Goal: Check status: Check status

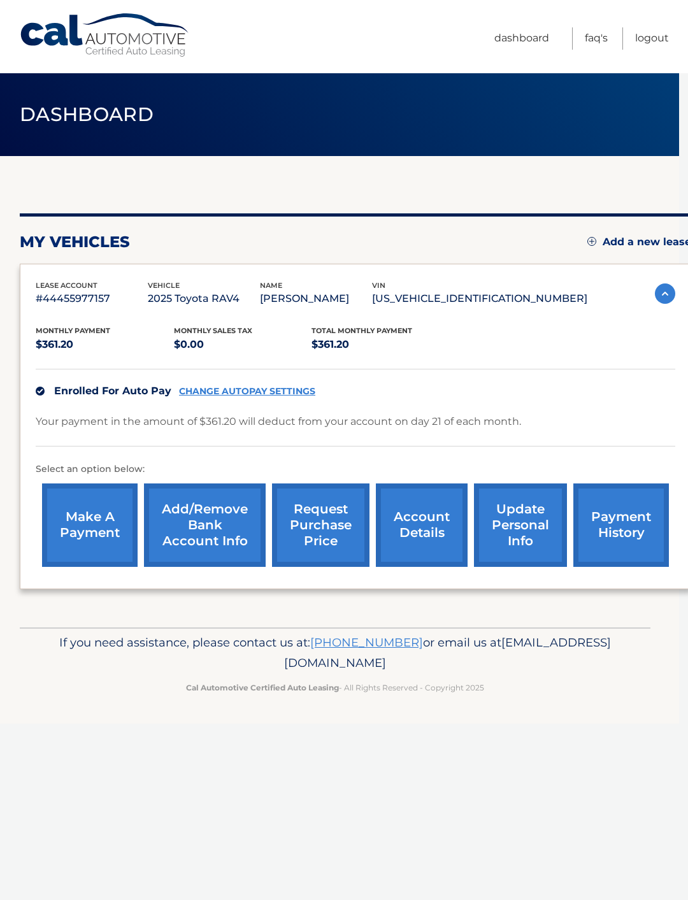
scroll to position [0, 8]
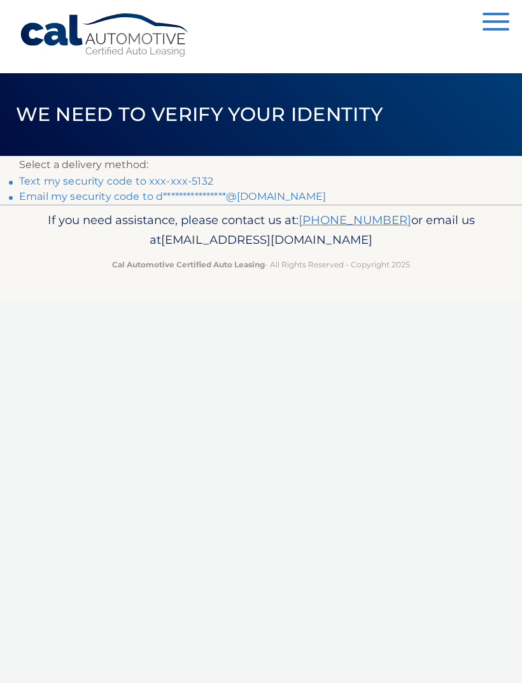
click at [32, 369] on div "Cal Automotive Menu Dashboard FAQ's Logout ×" at bounding box center [261, 341] width 522 height 683
click at [76, 181] on link "Text my security code to xxx-xxx-5132" at bounding box center [116, 181] width 194 height 12
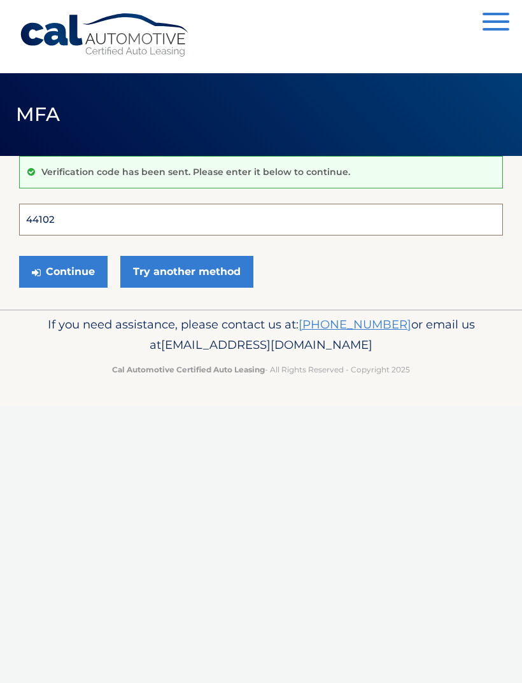
type input "441023"
click at [63, 271] on button "Continue" at bounding box center [63, 272] width 89 height 32
click at [63, 269] on button "Continue" at bounding box center [63, 272] width 89 height 32
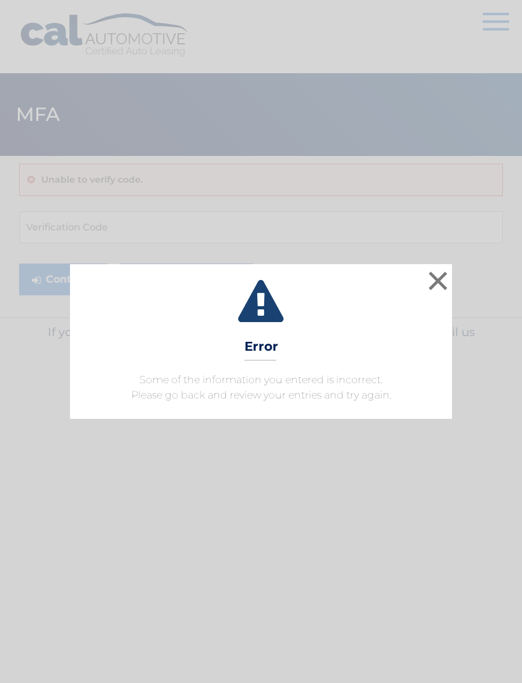
click at [423, 284] on icon at bounding box center [261, 303] width 350 height 46
click at [434, 291] on button "×" at bounding box center [437, 280] width 25 height 25
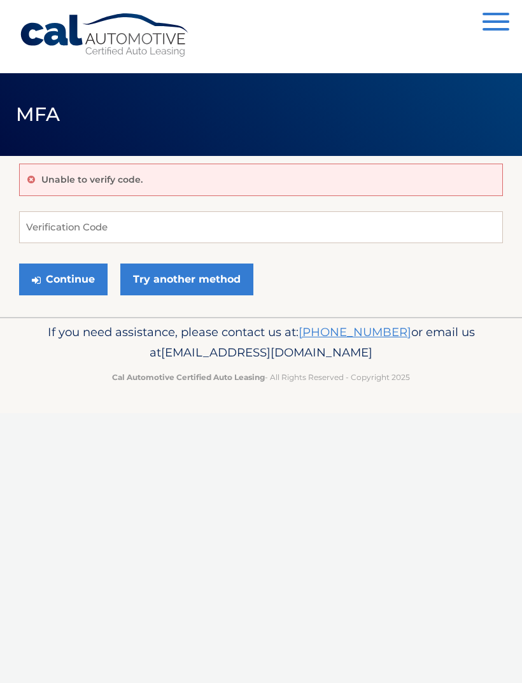
click at [60, 279] on button "Continue" at bounding box center [63, 280] width 89 height 32
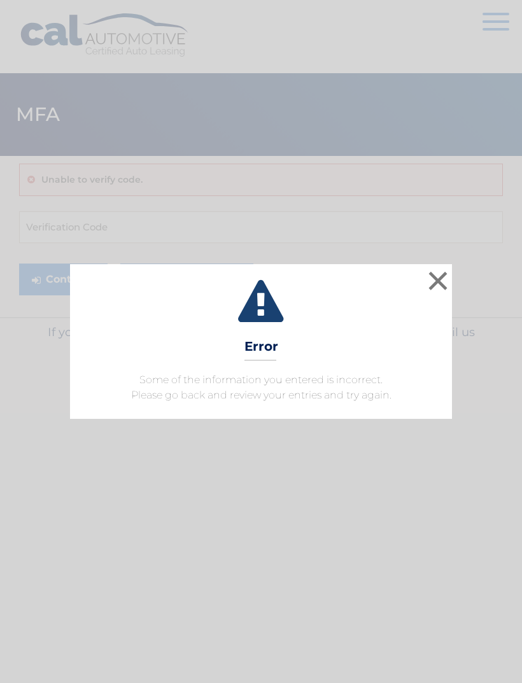
click at [429, 276] on button "×" at bounding box center [437, 280] width 25 height 25
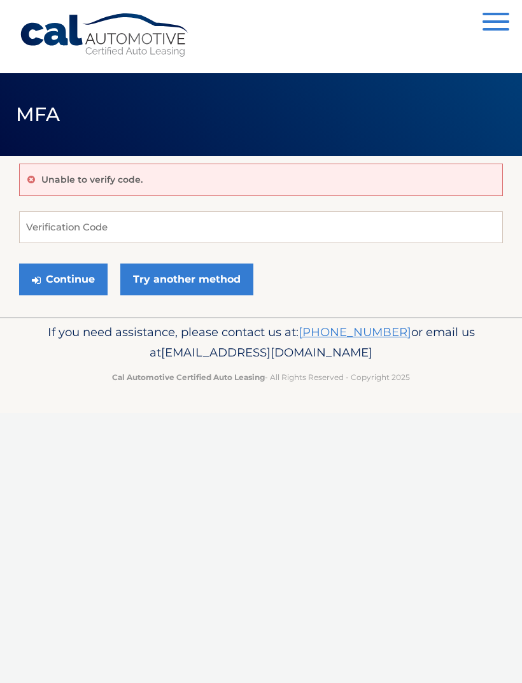
click at [158, 280] on link "Try another method" at bounding box center [186, 280] width 133 height 32
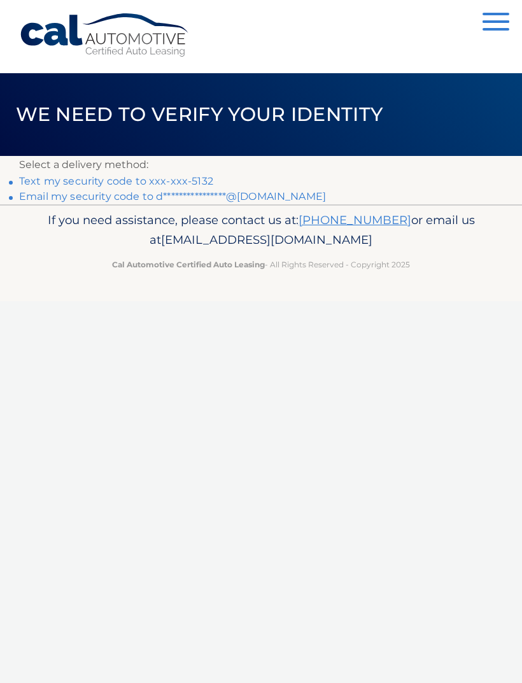
click at [54, 178] on link "Text my security code to xxx-xxx-5132" at bounding box center [116, 181] width 194 height 12
click at [53, 34] on link "Cal Automotive" at bounding box center [105, 35] width 172 height 45
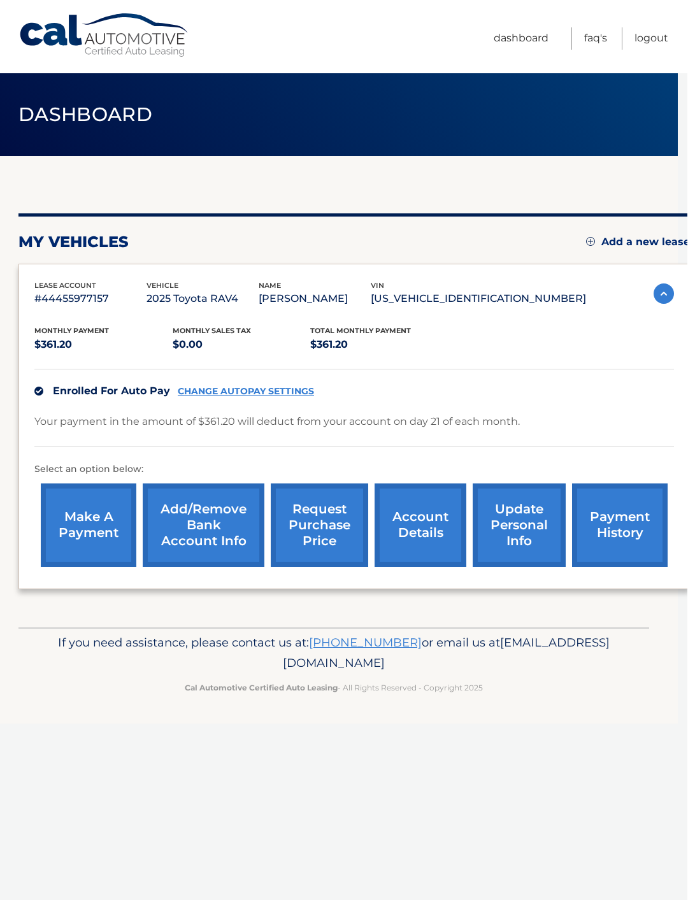
scroll to position [0, 9]
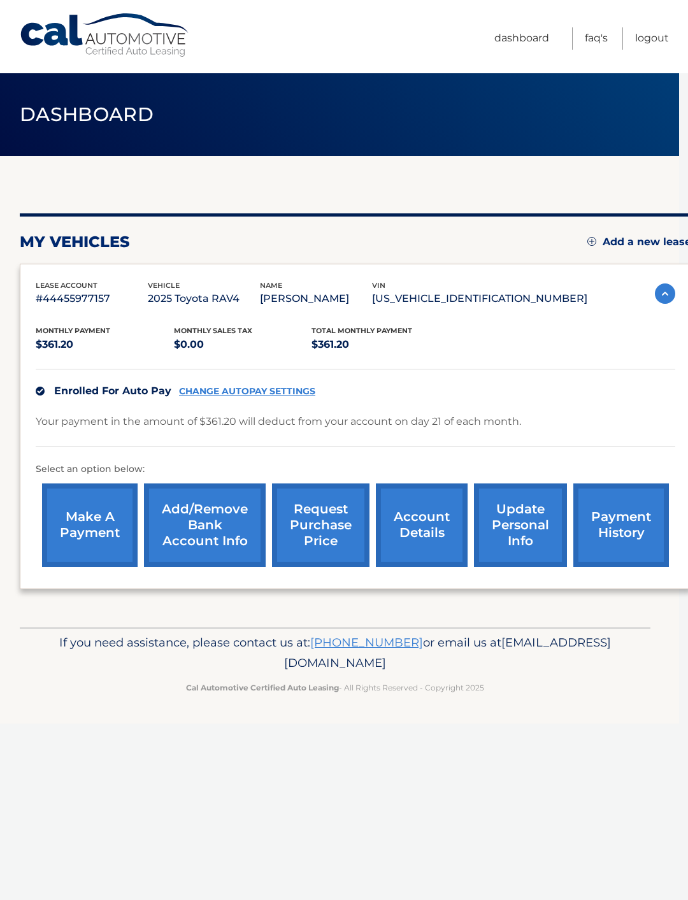
click at [636, 522] on link "payment history" at bounding box center [621, 524] width 96 height 83
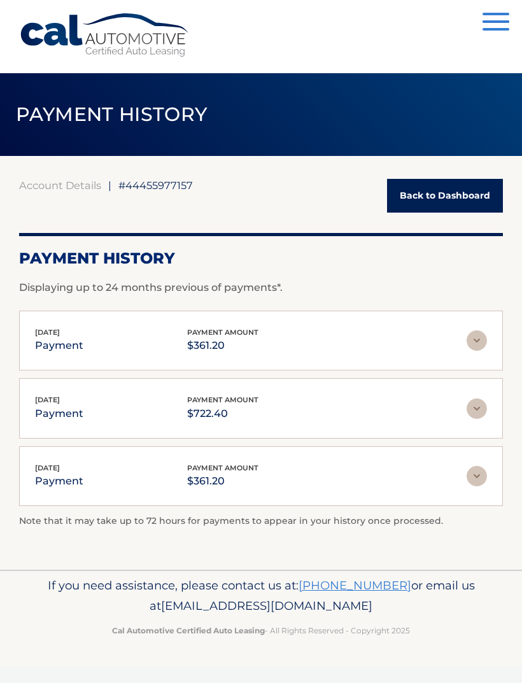
click at [469, 336] on img at bounding box center [477, 341] width 20 height 20
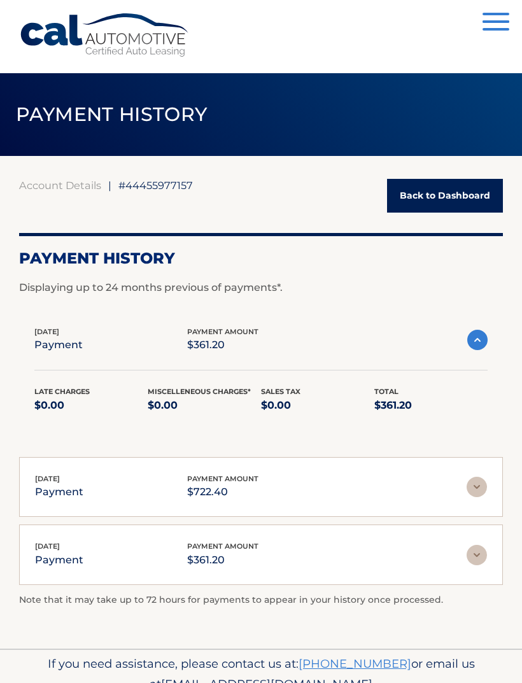
click at [362, 487] on div "[DATE] payment payment amount $722.40" at bounding box center [251, 487] width 432 height 29
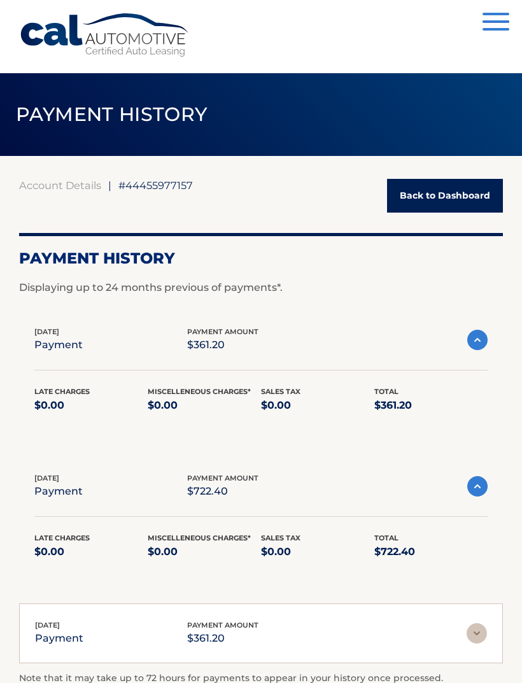
click at [352, 490] on div "[DATE] payment payment amount $722.40" at bounding box center [250, 487] width 433 height 29
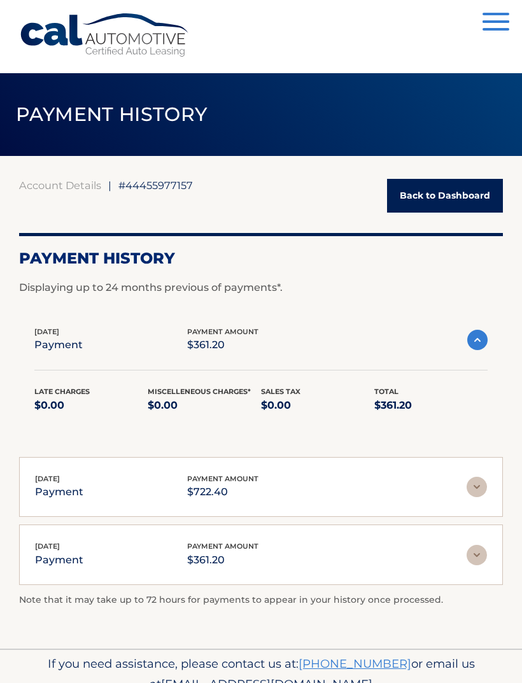
click at [470, 563] on img at bounding box center [477, 555] width 20 height 20
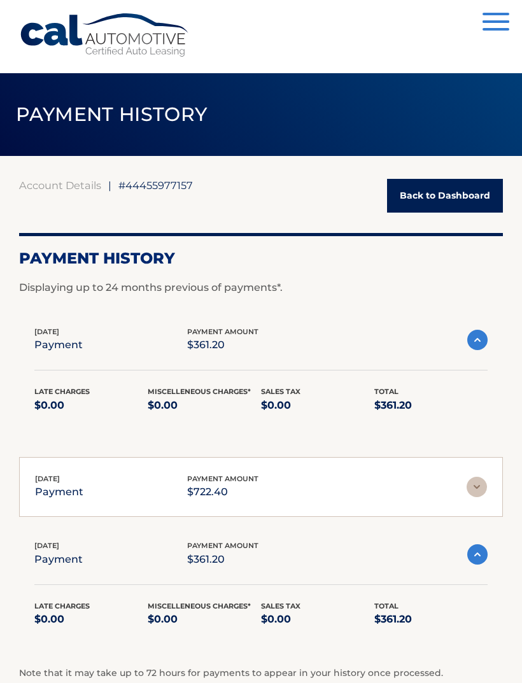
click at [478, 552] on img at bounding box center [477, 554] width 20 height 20
